Goal: Information Seeking & Learning: Find specific fact

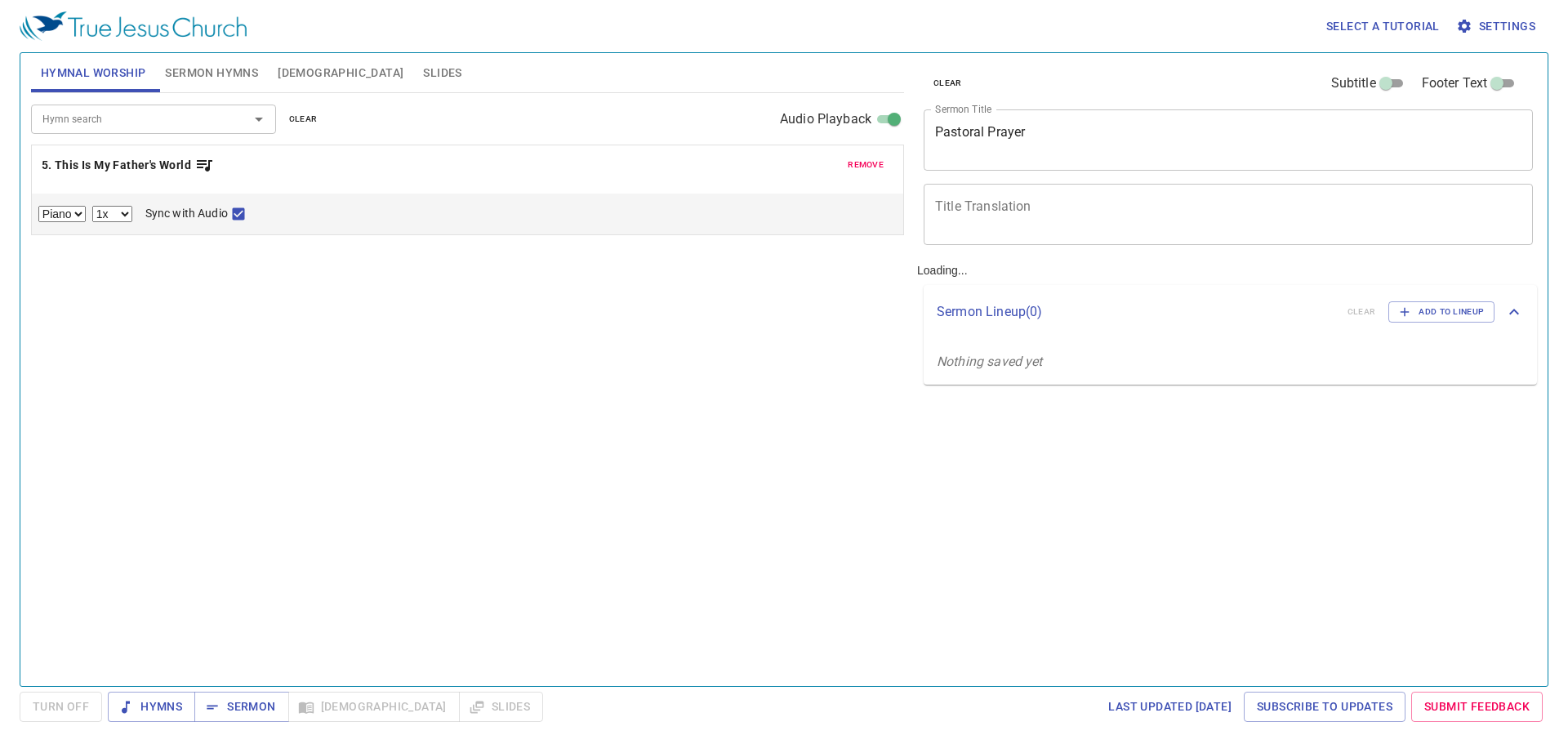
select select "1"
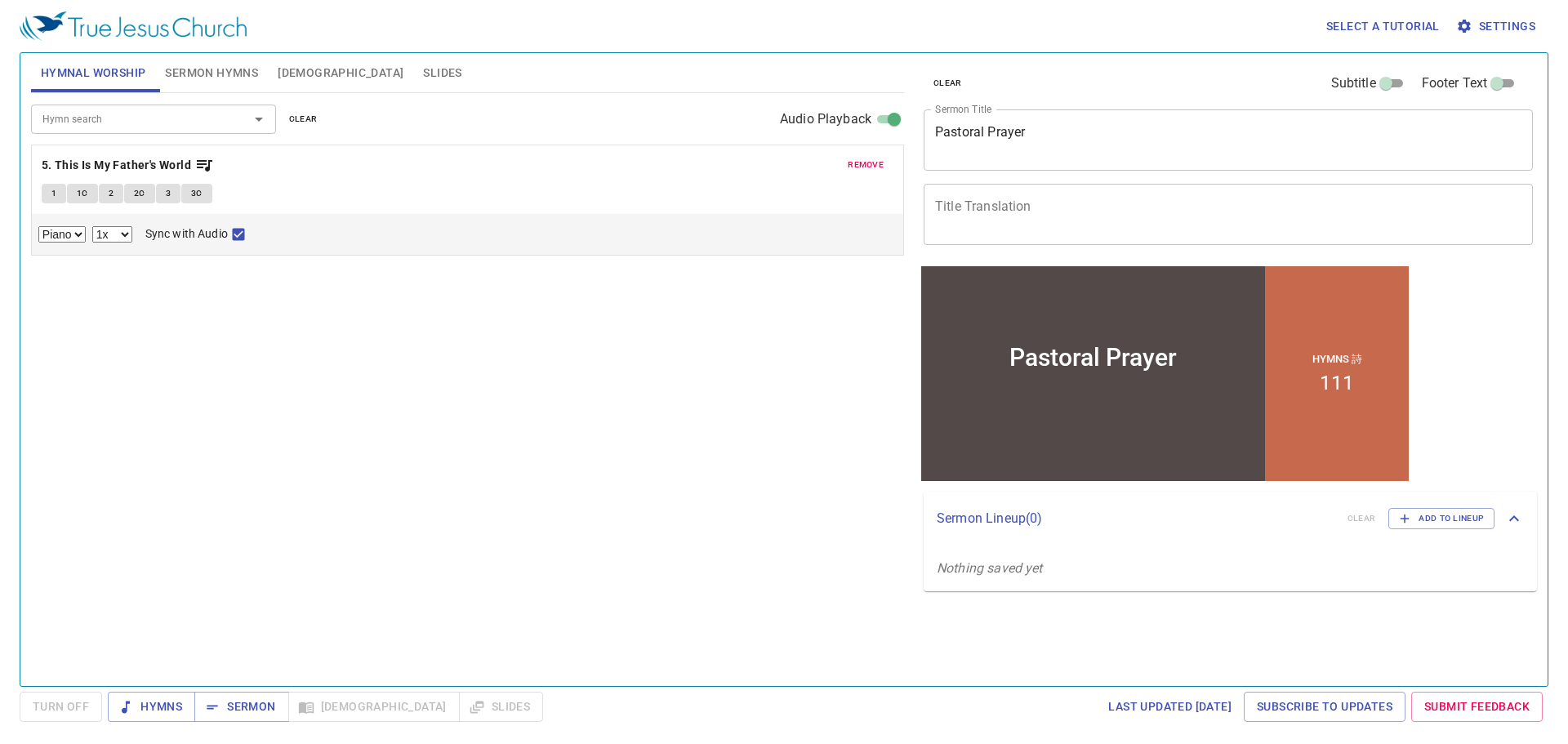
click at [306, 83] on button "[DEMOGRAPHIC_DATA]" at bounding box center [340, 73] width 146 height 40
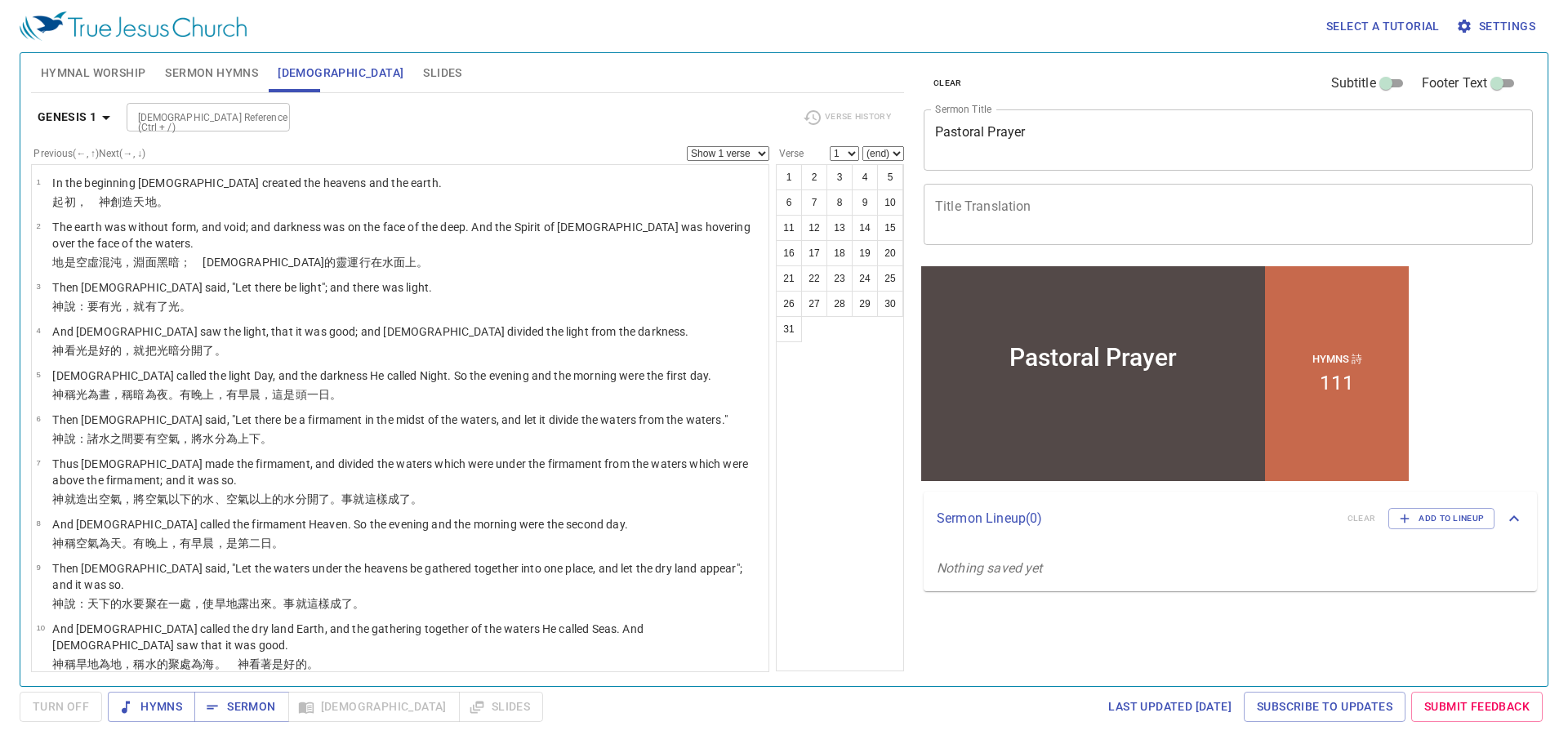
click at [271, 117] on div at bounding box center [271, 117] width 21 height 23
type input "1 thess 2"
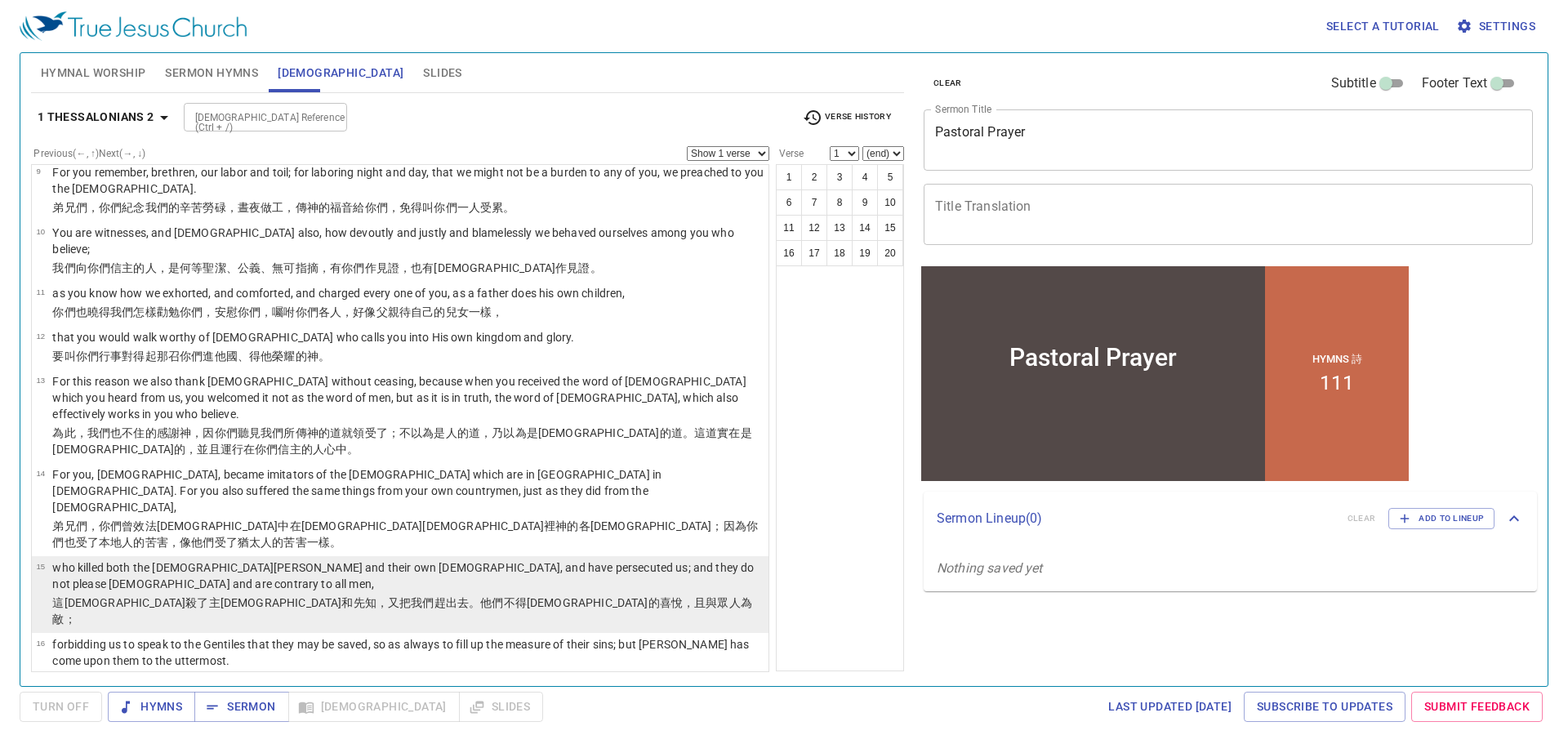
scroll to position [389, 0]
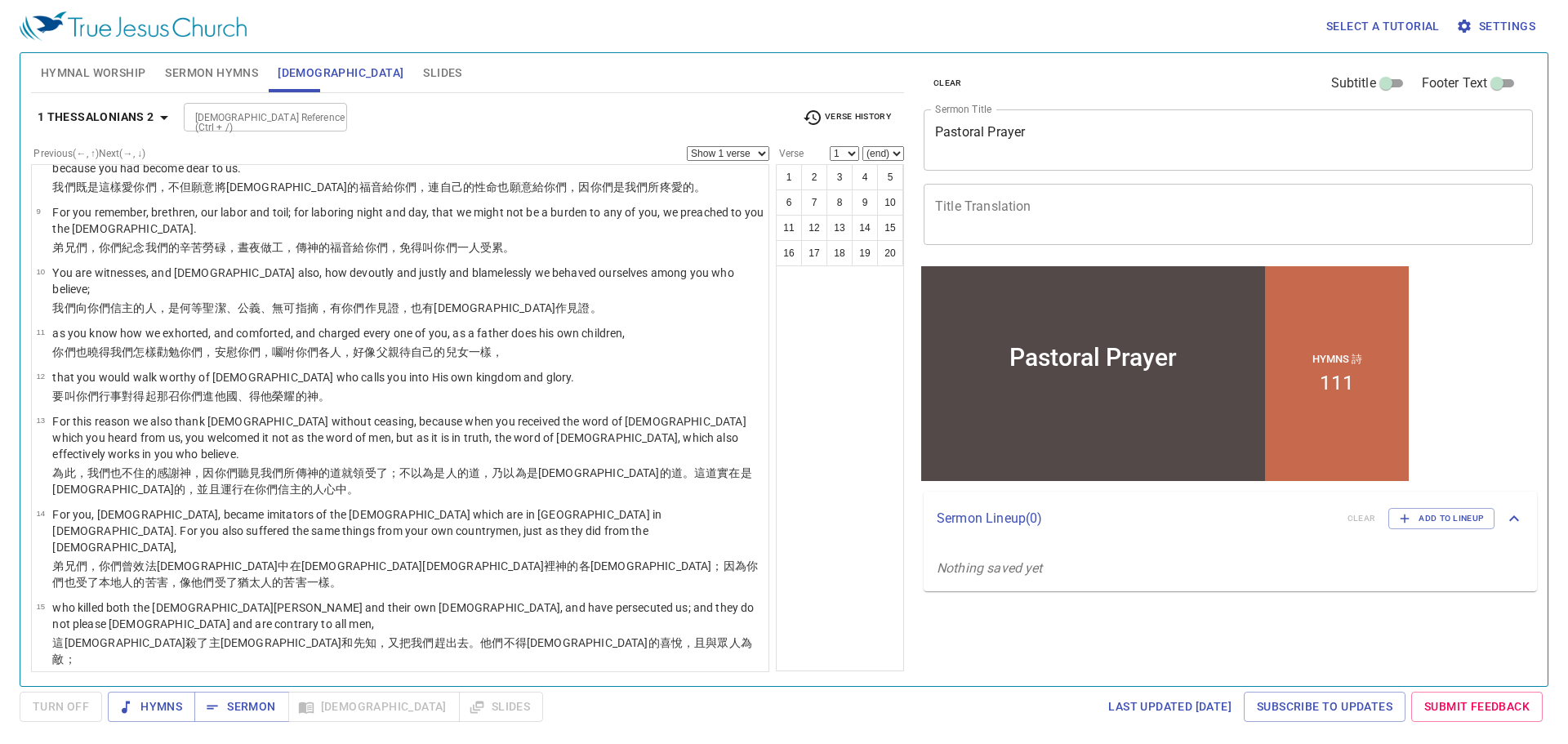
click at [300, 128] on div "[DEMOGRAPHIC_DATA] Reference (Ctrl + /)" at bounding box center [265, 117] width 164 height 29
click at [236, 226] on li "1 Thess 4" at bounding box center [264, 227] width 164 height 25
type input "1 thess"
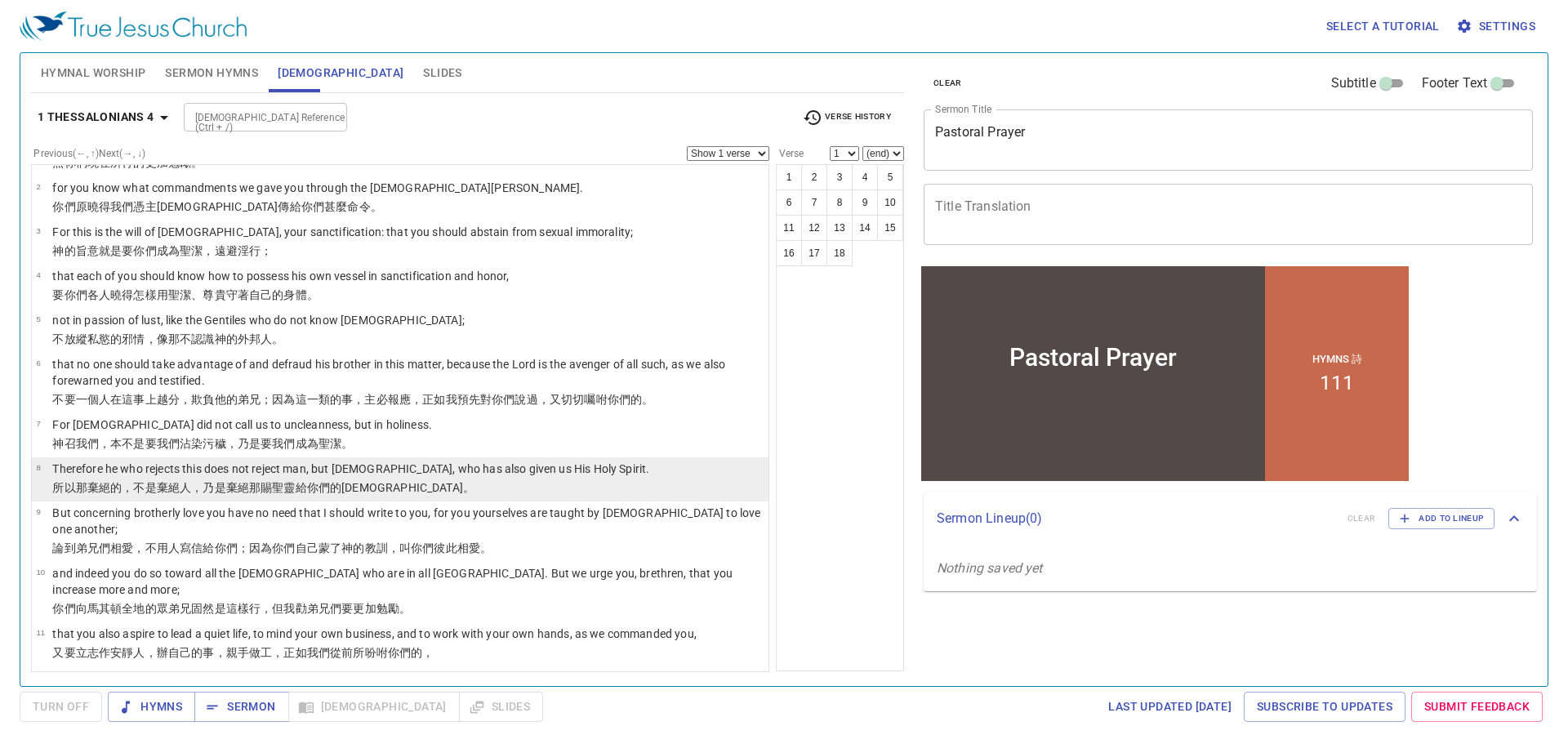
scroll to position [399, 0]
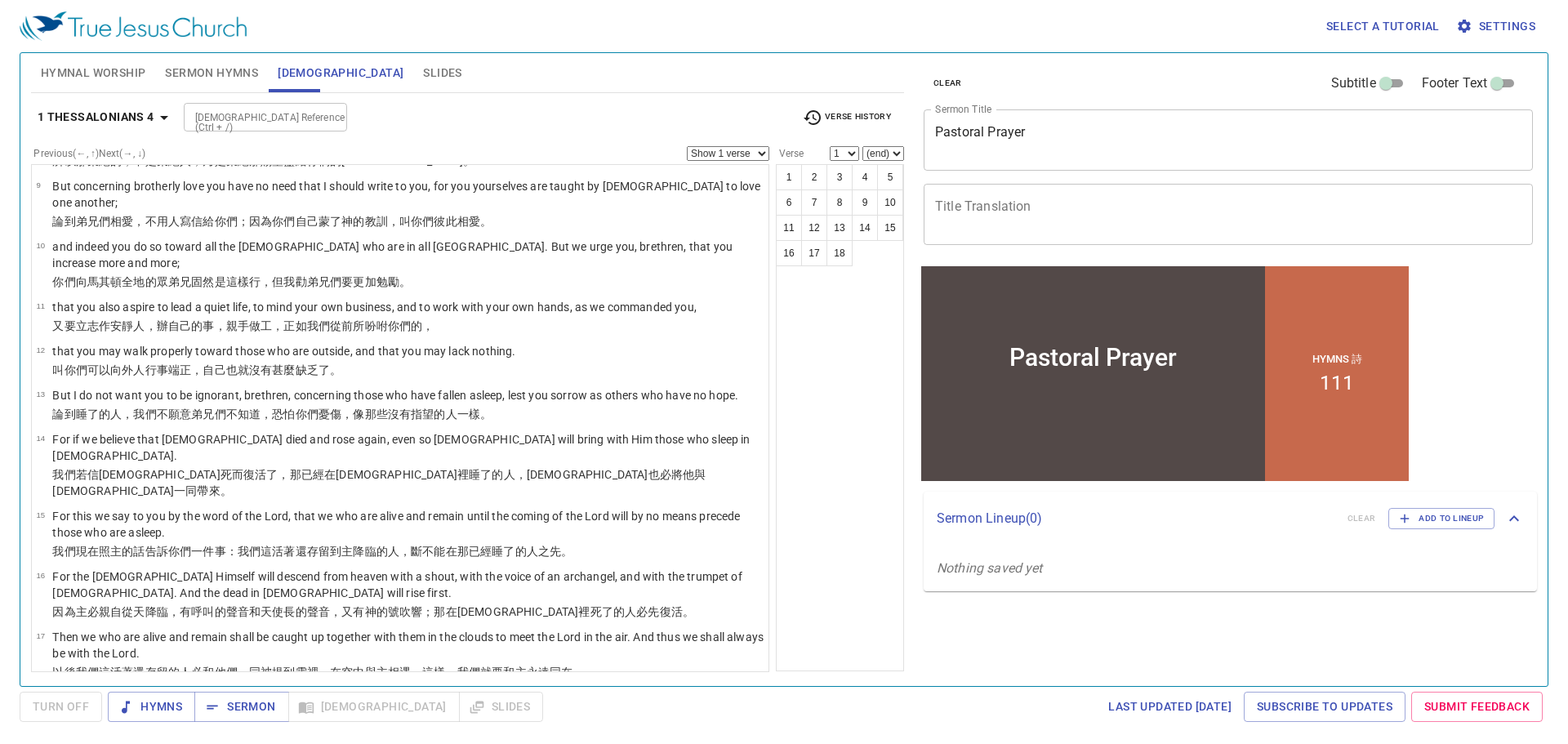
click at [158, 121] on icon "button" at bounding box center [165, 118] width 20 height 20
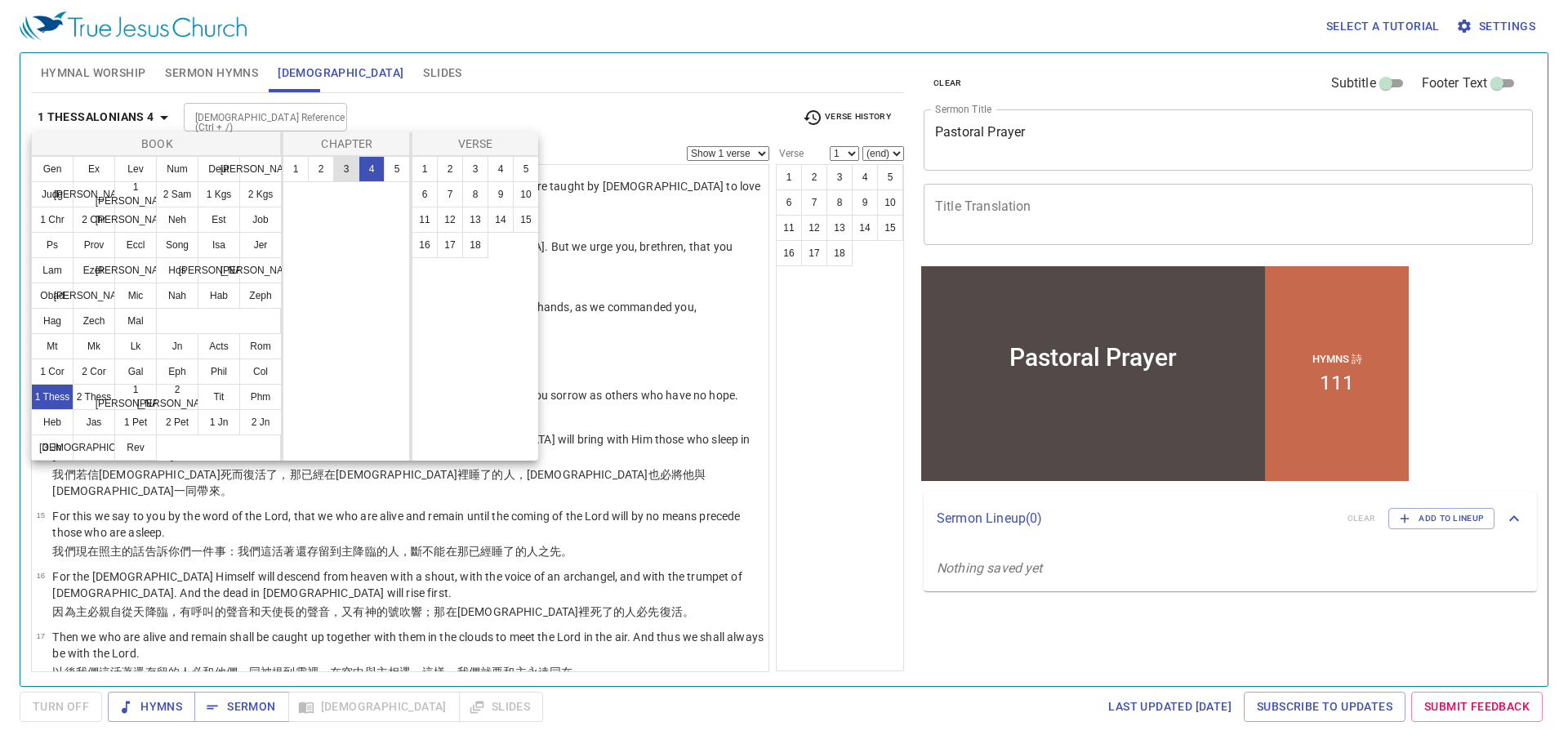
click at [349, 167] on button "3" at bounding box center [346, 169] width 26 height 26
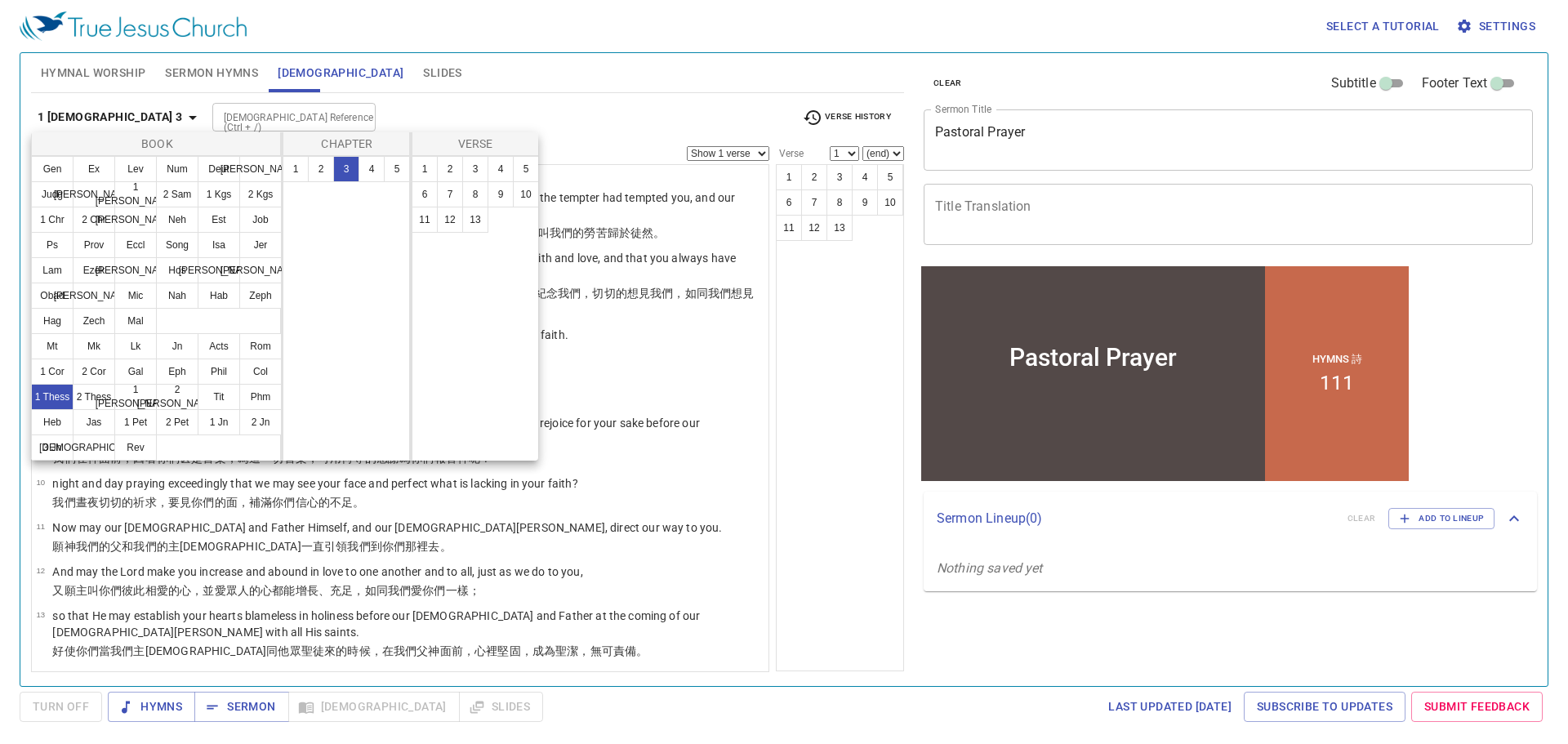
scroll to position [0, 0]
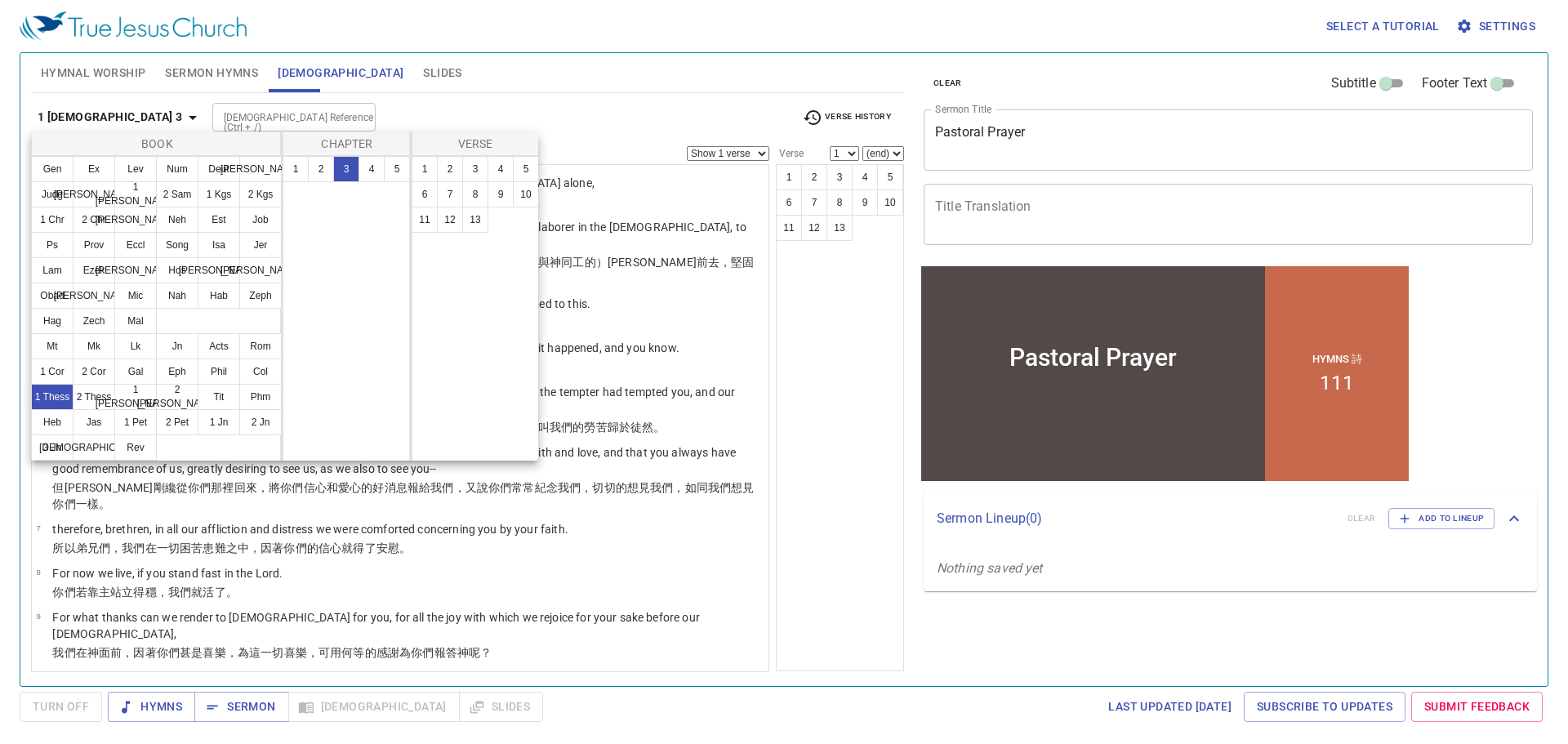
click at [438, 541] on div at bounding box center [784, 372] width 1568 height 744
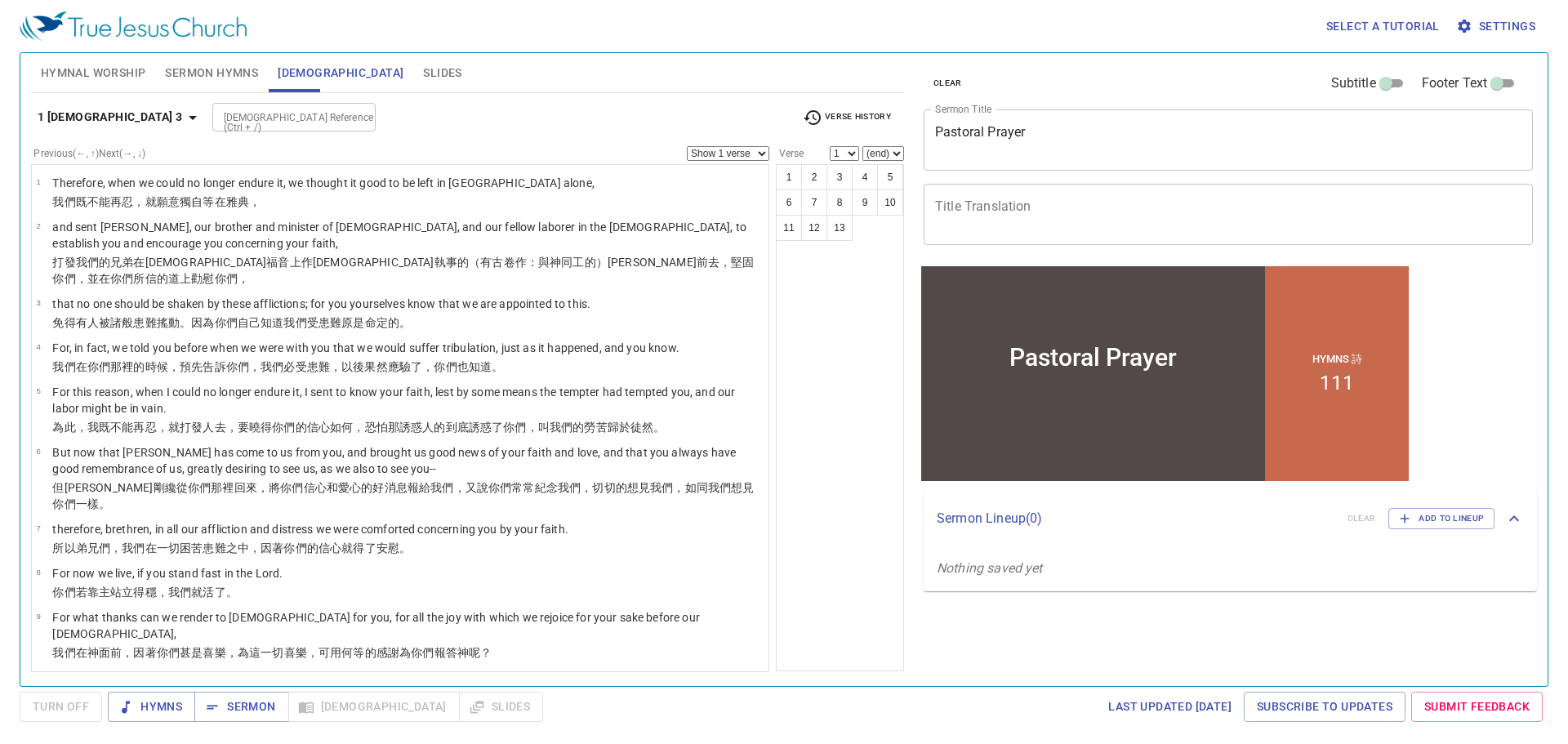
click at [151, 118] on b "1 [DEMOGRAPHIC_DATA] 3" at bounding box center [110, 117] width 146 height 21
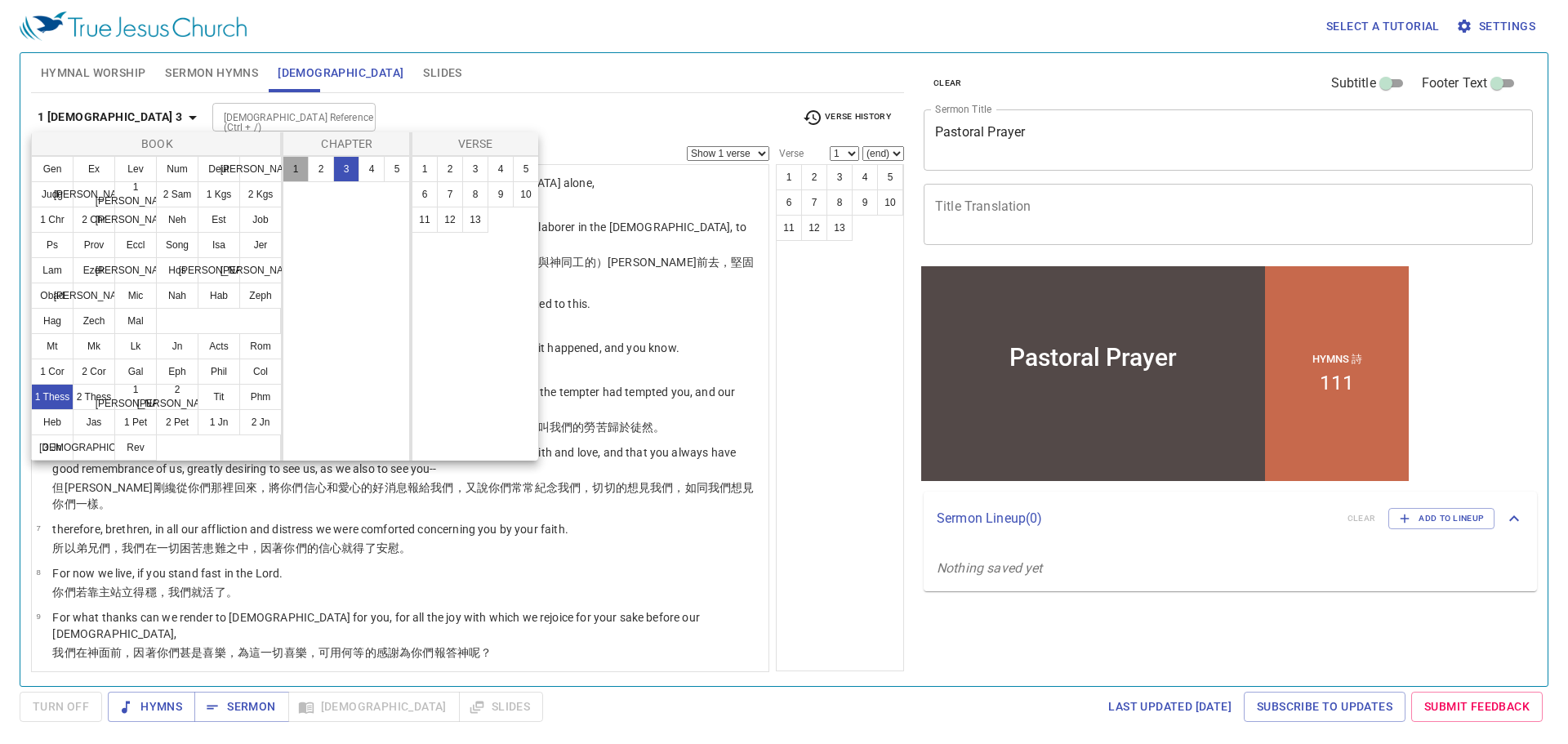
click at [302, 163] on button "1" at bounding box center [296, 169] width 26 height 26
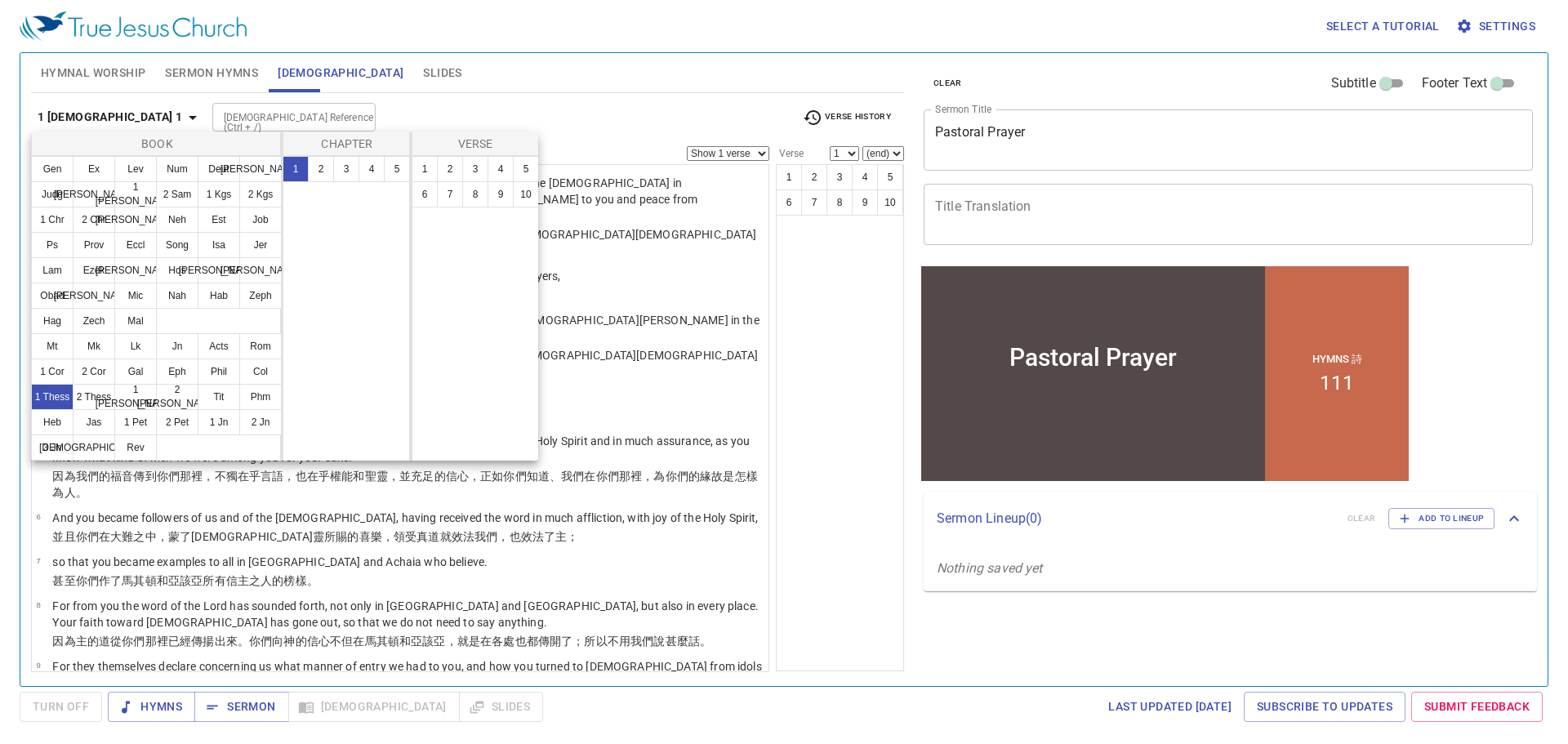
click at [386, 574] on div at bounding box center [784, 372] width 1568 height 744
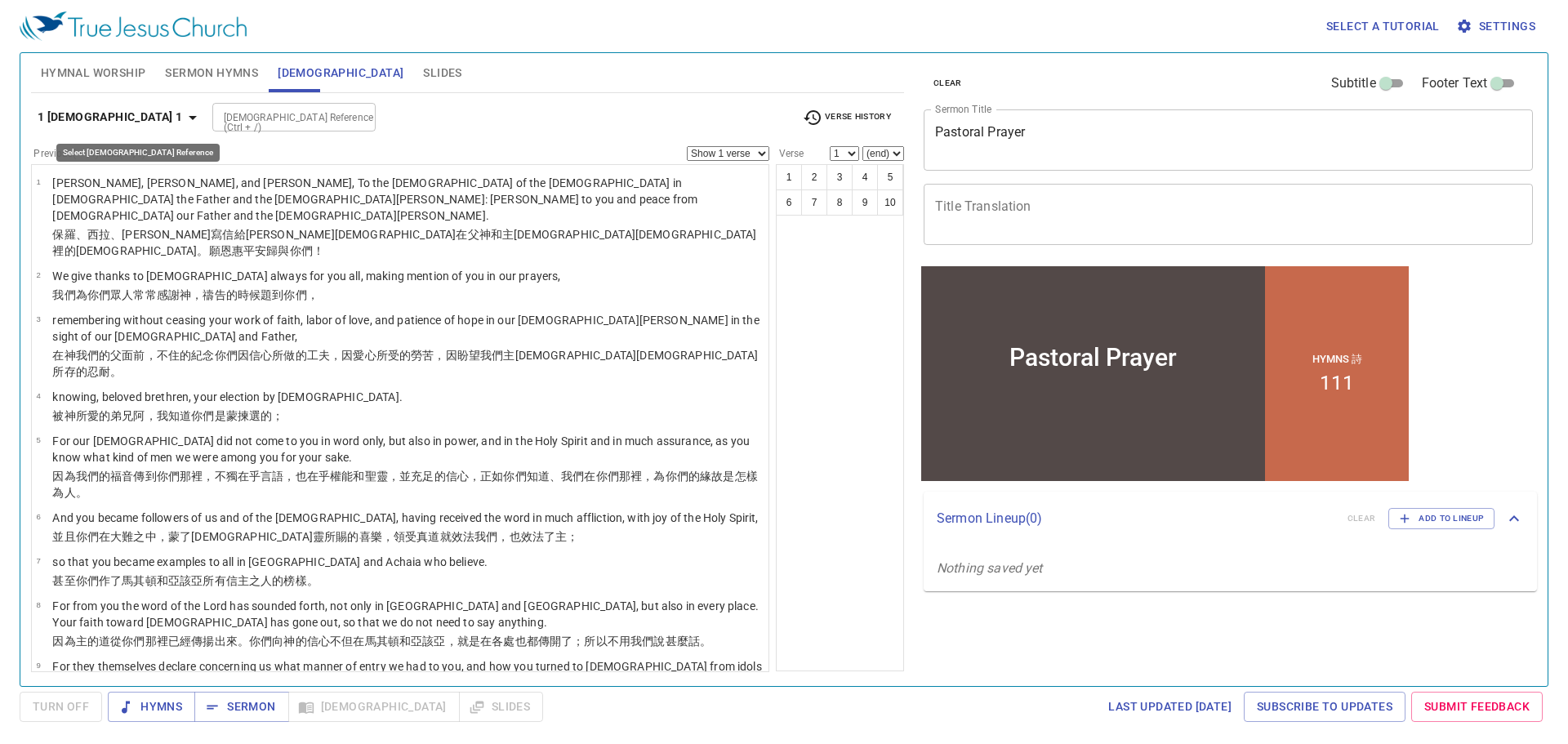
click at [117, 118] on b "1 [DEMOGRAPHIC_DATA] 1" at bounding box center [110, 117] width 146 height 21
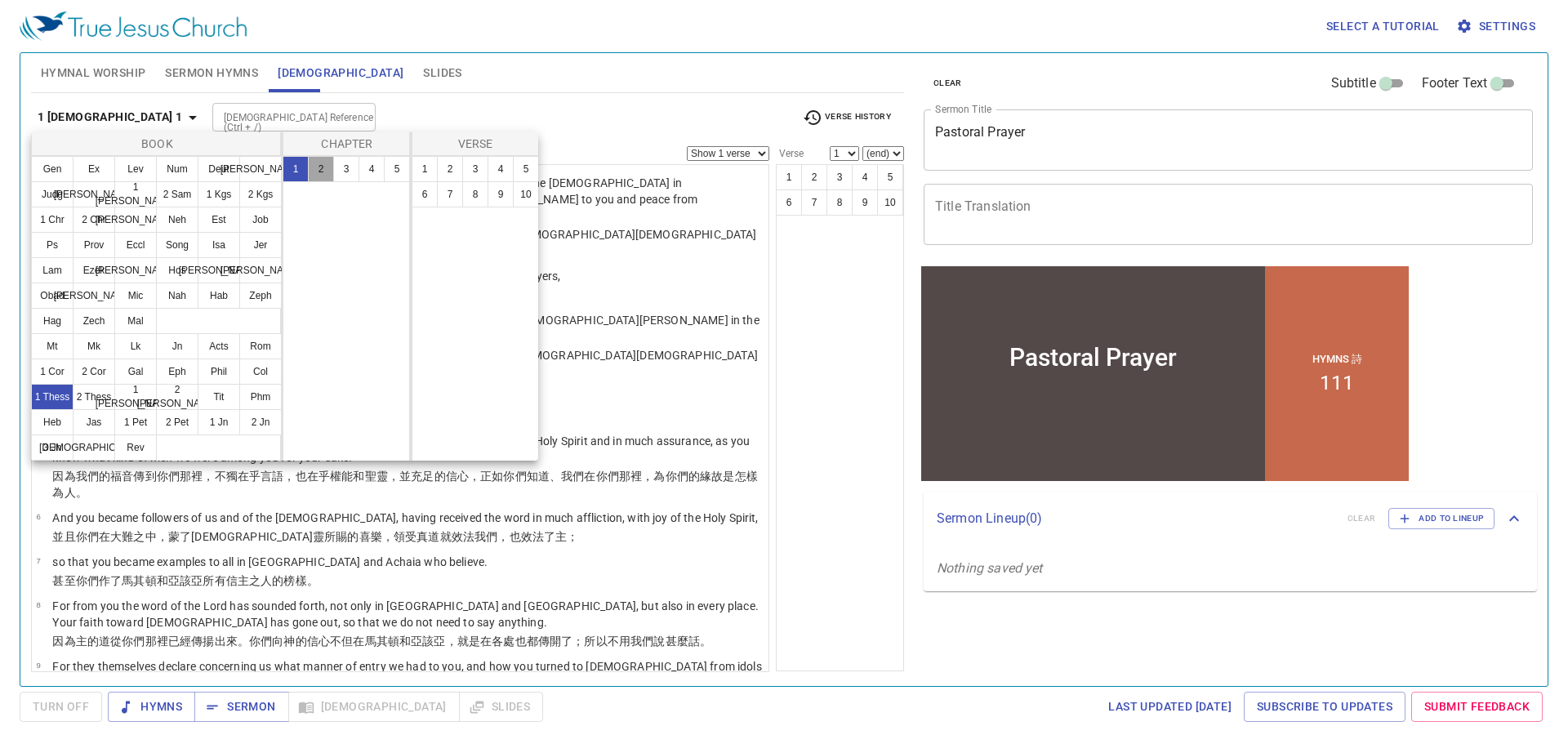
click at [316, 167] on button "2" at bounding box center [320, 169] width 26 height 26
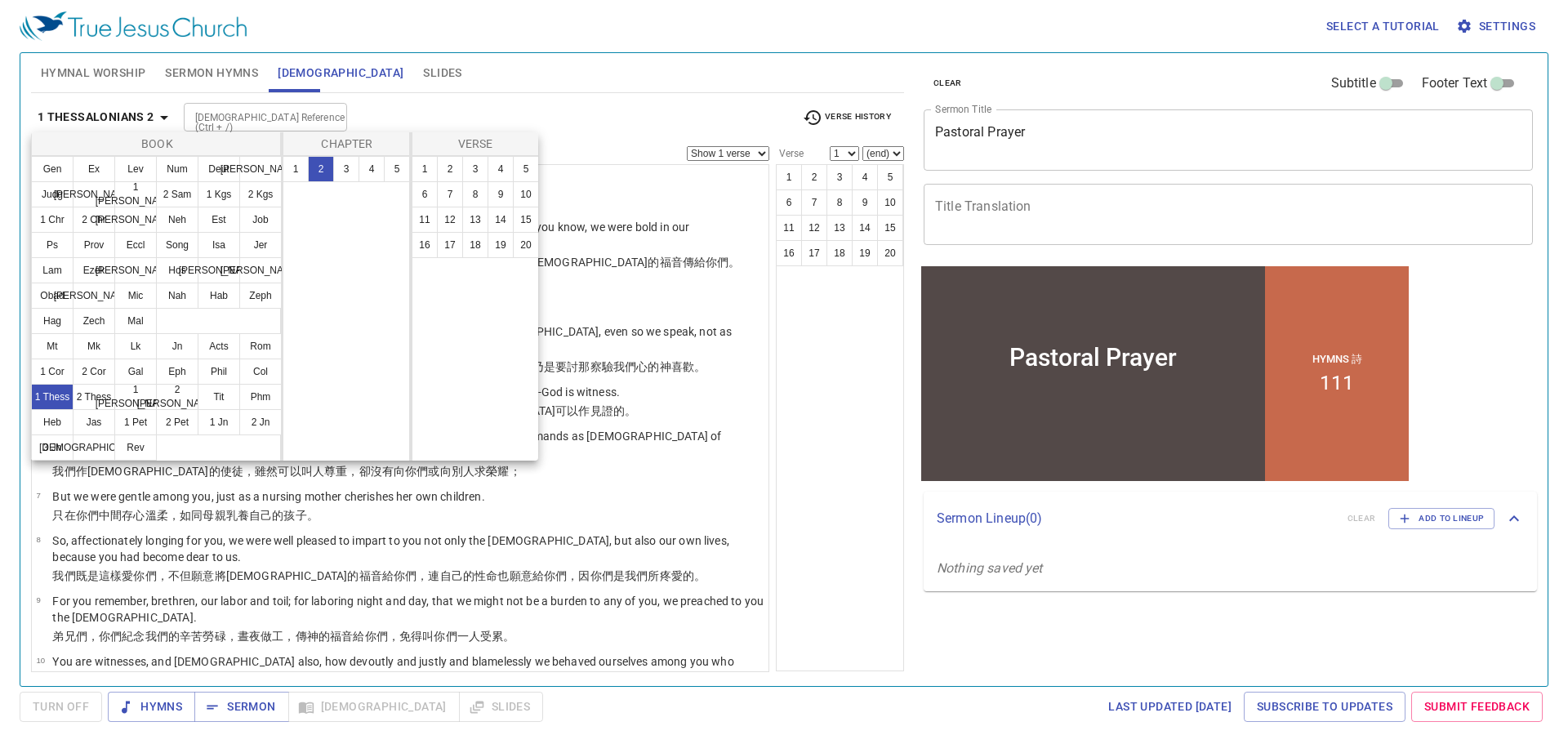
click at [386, 580] on div at bounding box center [784, 372] width 1568 height 744
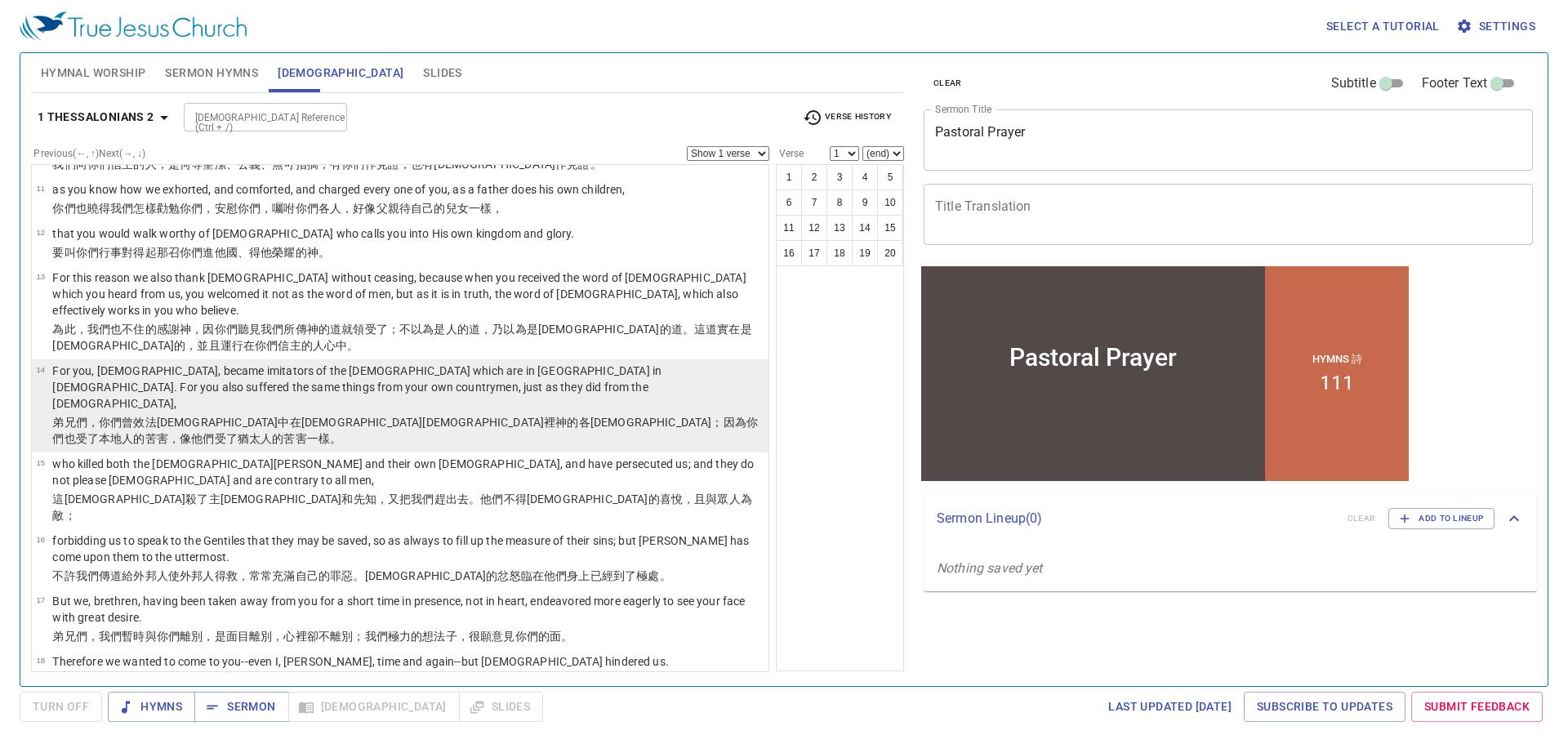
scroll to position [553, 0]
